Goal: Task Accomplishment & Management: Use online tool/utility

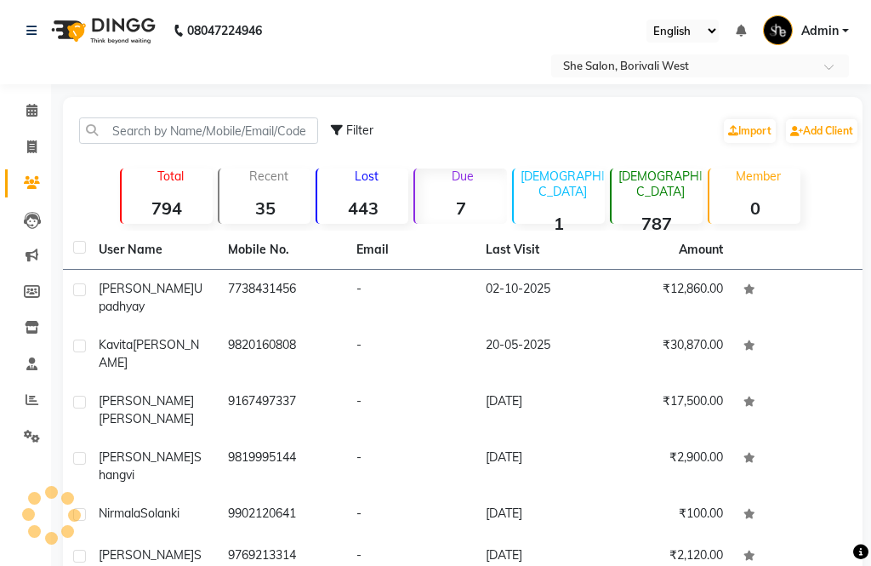
click at [26, 121] on link "Calendar" at bounding box center [25, 111] width 41 height 28
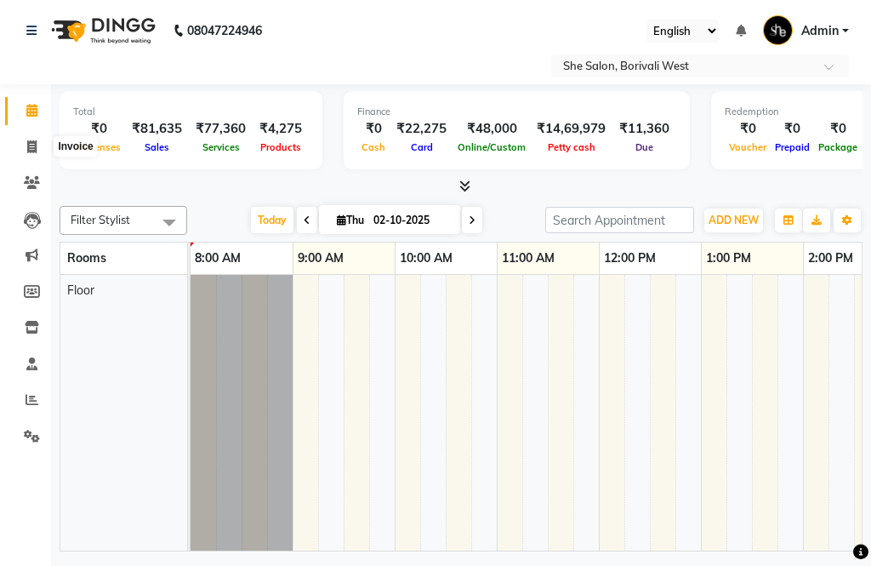
click at [28, 148] on icon at bounding box center [31, 146] width 9 height 13
select select "service"
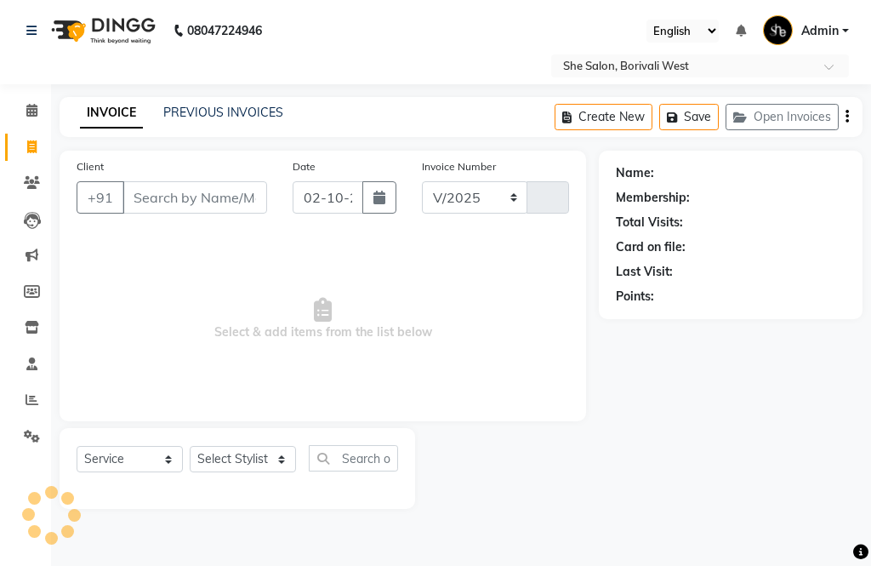
select select "5115"
type input "0101"
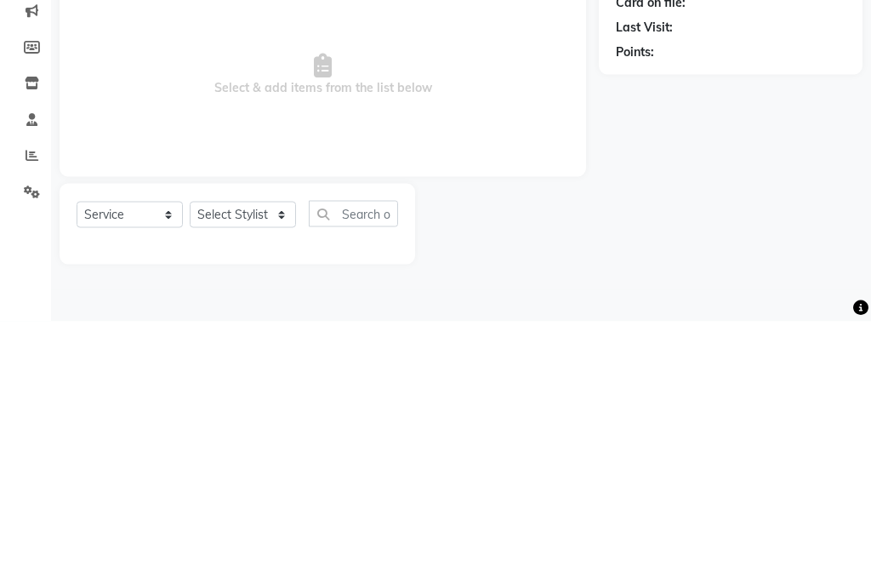
select select "32355"
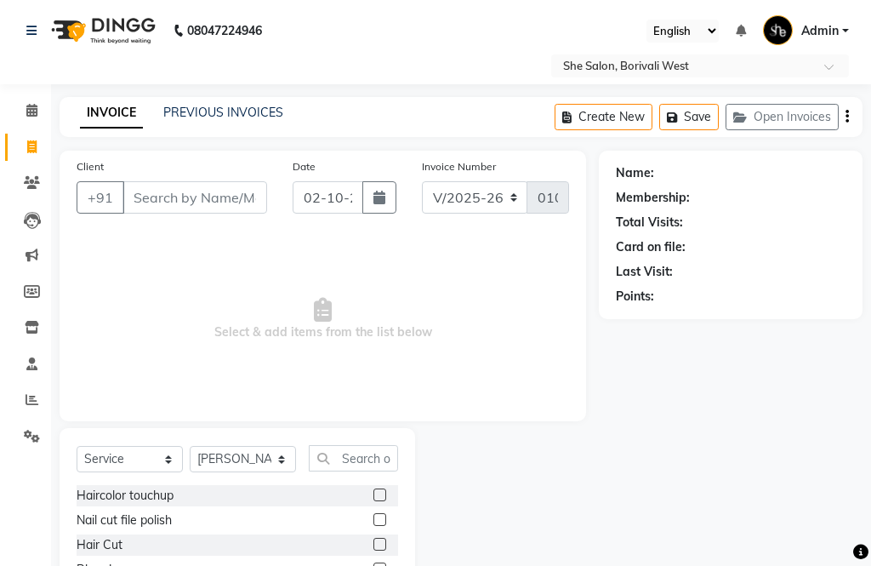
click at [262, 111] on link "PREVIOUS INVOICES" at bounding box center [223, 112] width 120 height 15
